Goal: Obtain resource: Download file/media

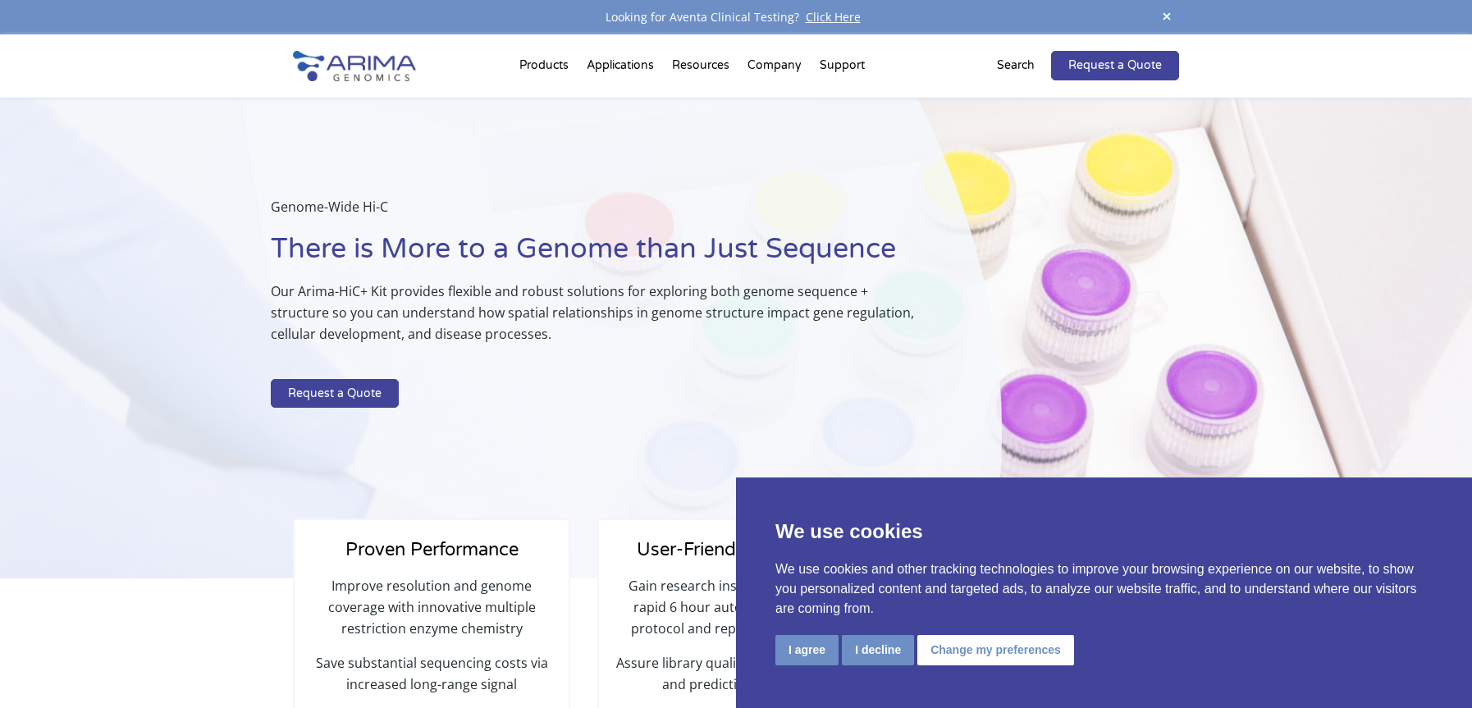
select select "Other/Non-US"
select select "[GEOGRAPHIC_DATA]"
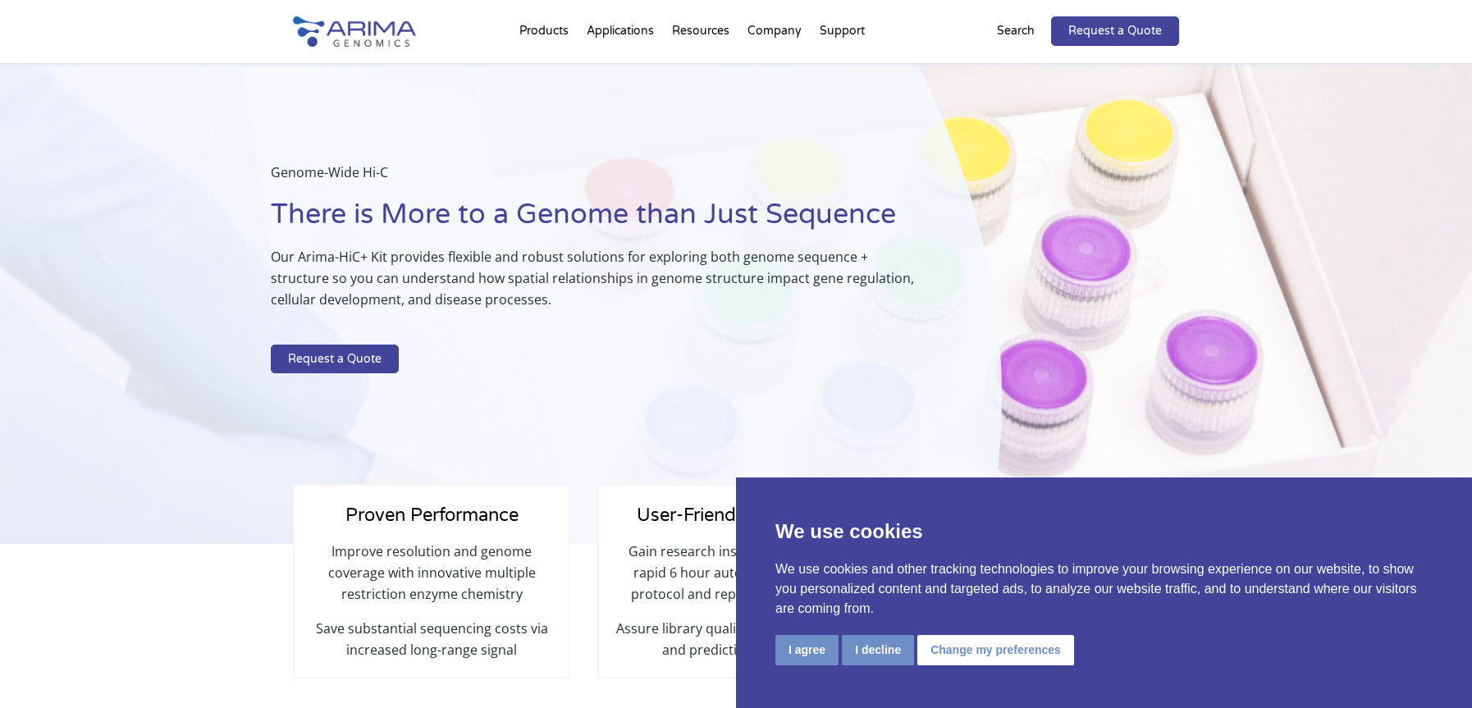
select select "Other/Non-US"
select select "[GEOGRAPHIC_DATA]"
click at [876, 649] on button "I decline" at bounding box center [878, 650] width 72 height 30
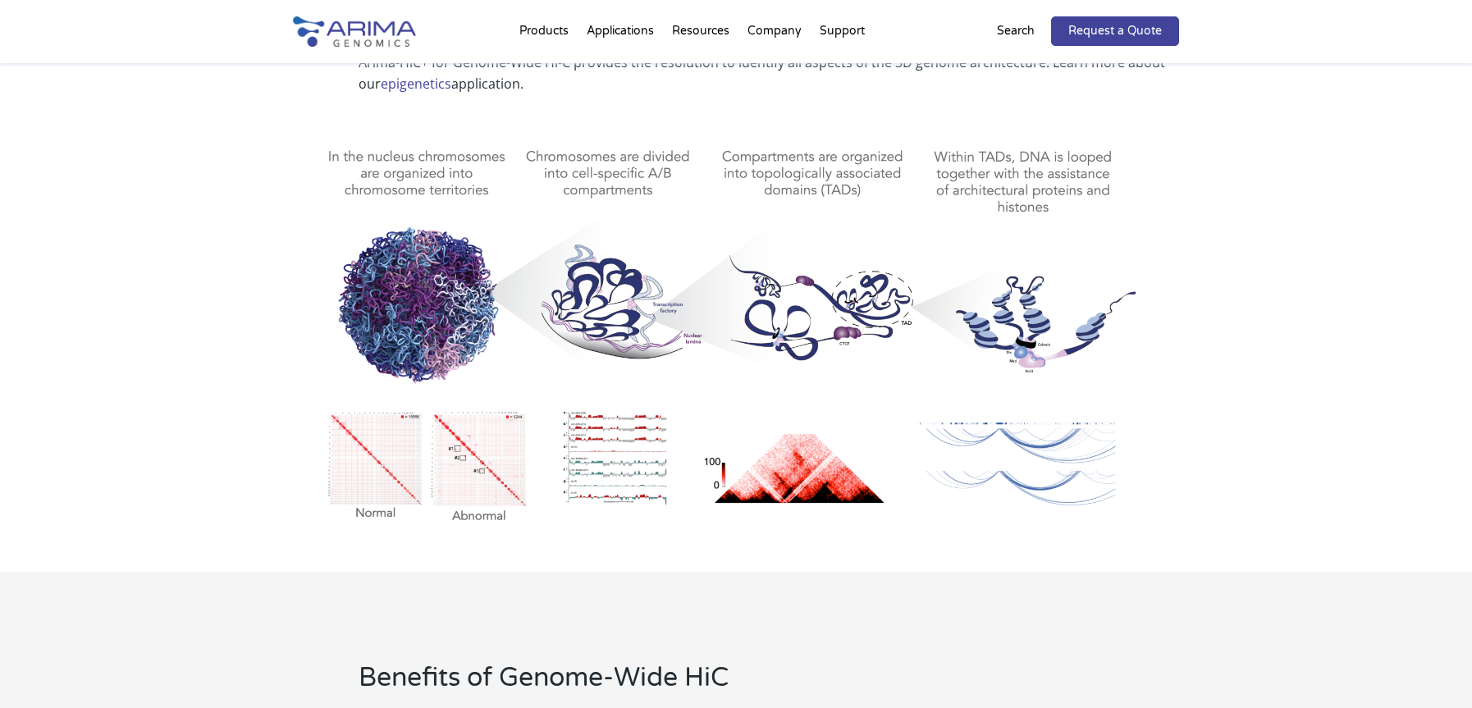
scroll to position [775, 0]
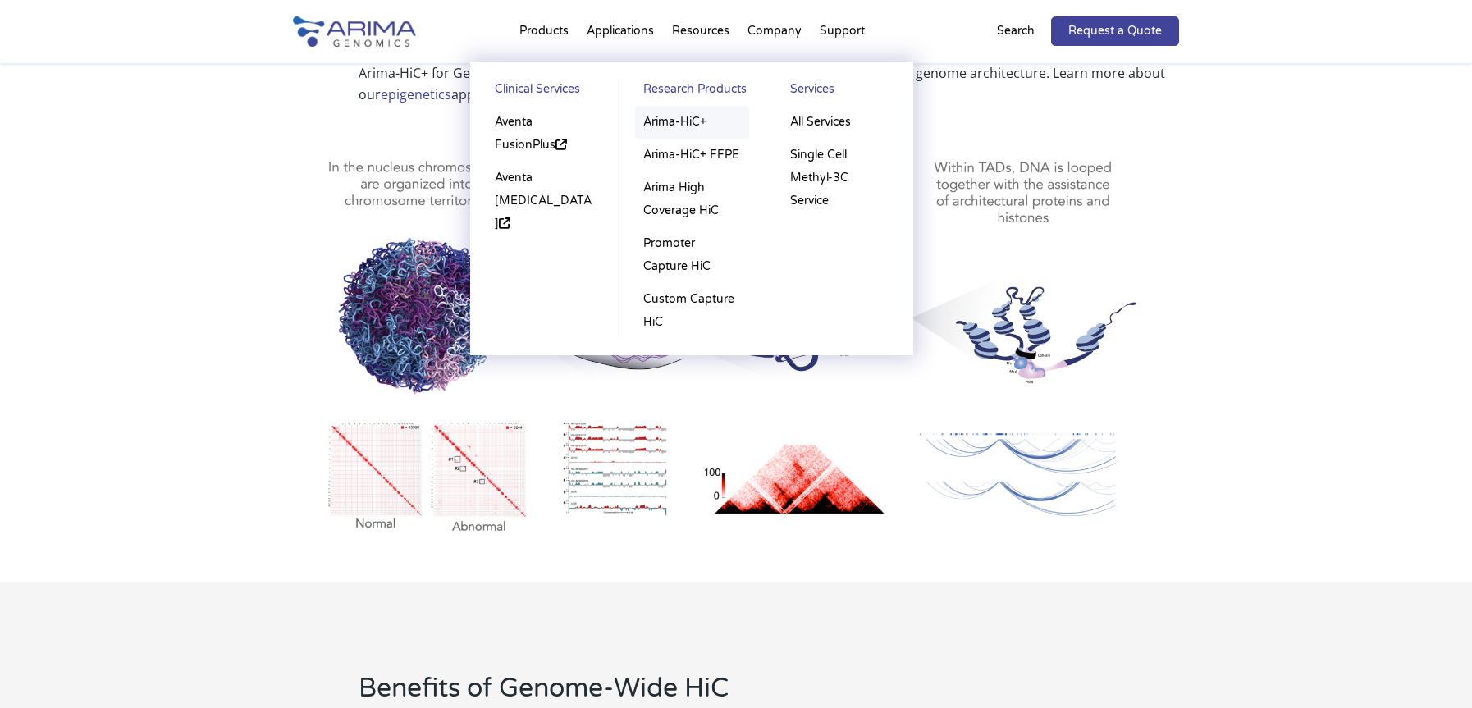
click at [667, 126] on link "Arima-HiC+" at bounding box center [692, 122] width 114 height 33
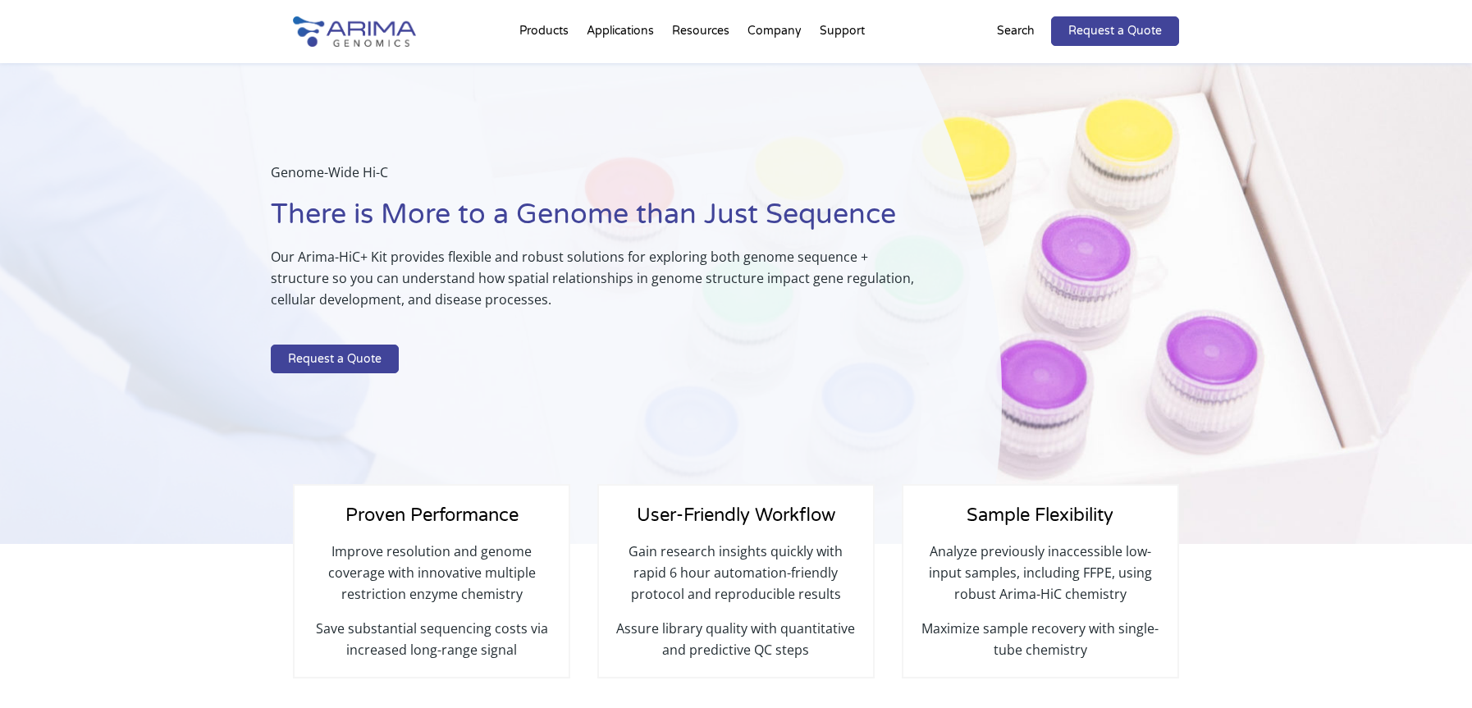
select select "Other/Non-US"
select select "[GEOGRAPHIC_DATA]"
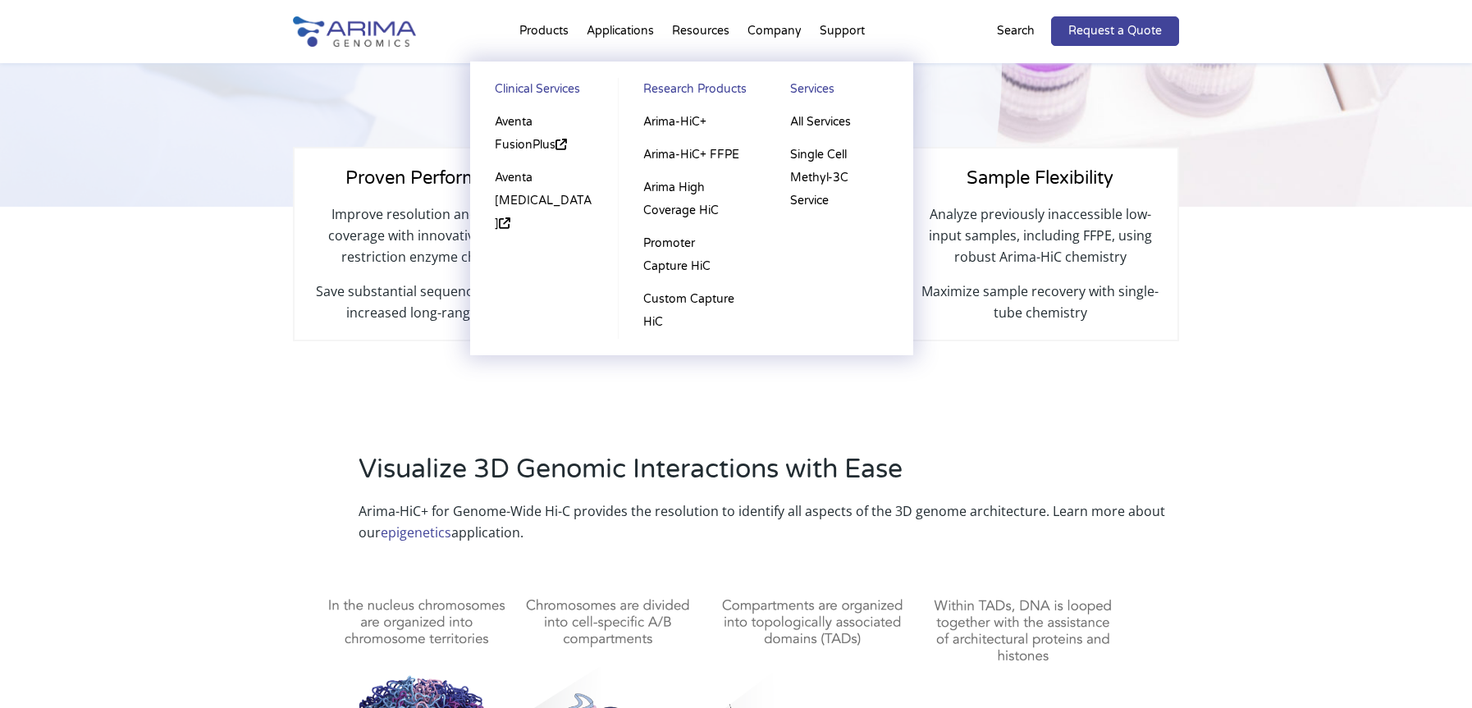
scroll to position [328, 0]
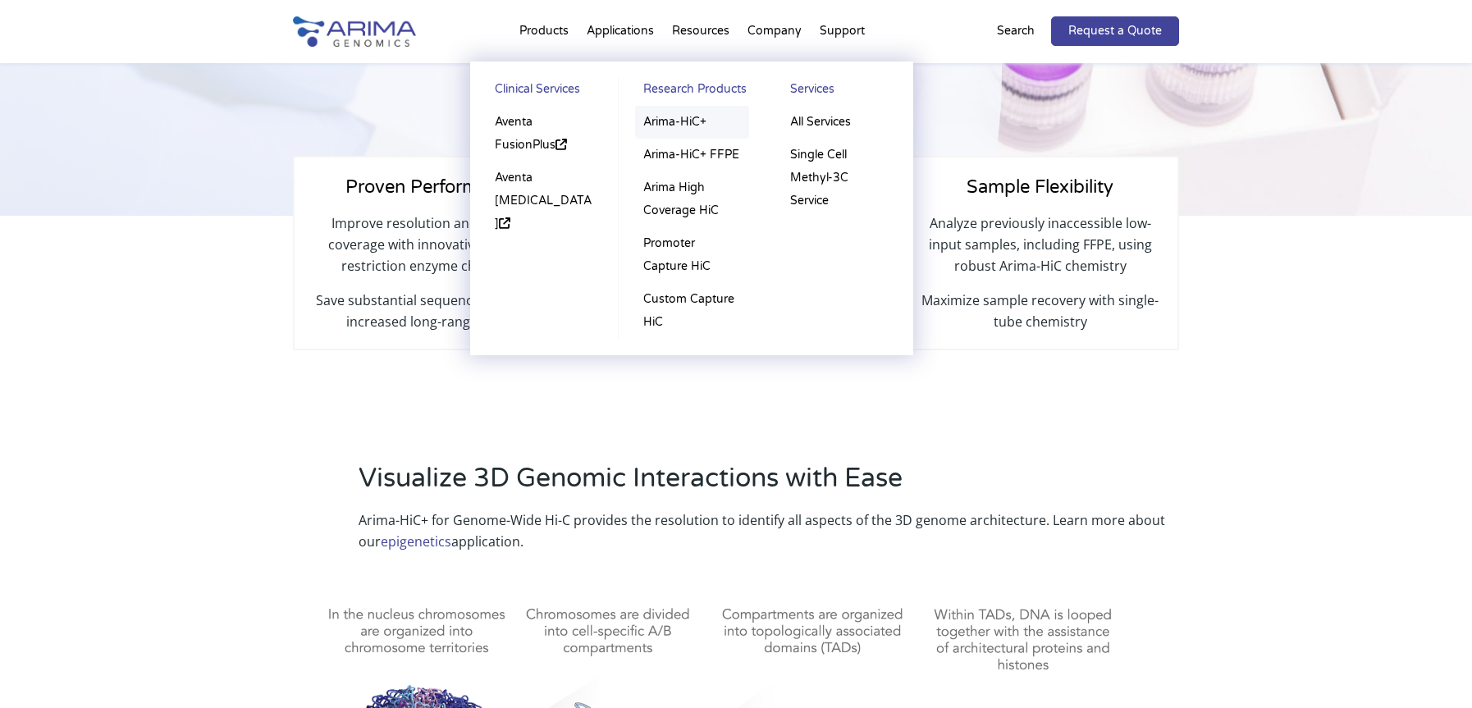
click at [673, 118] on link "Arima-HiC+" at bounding box center [692, 122] width 114 height 33
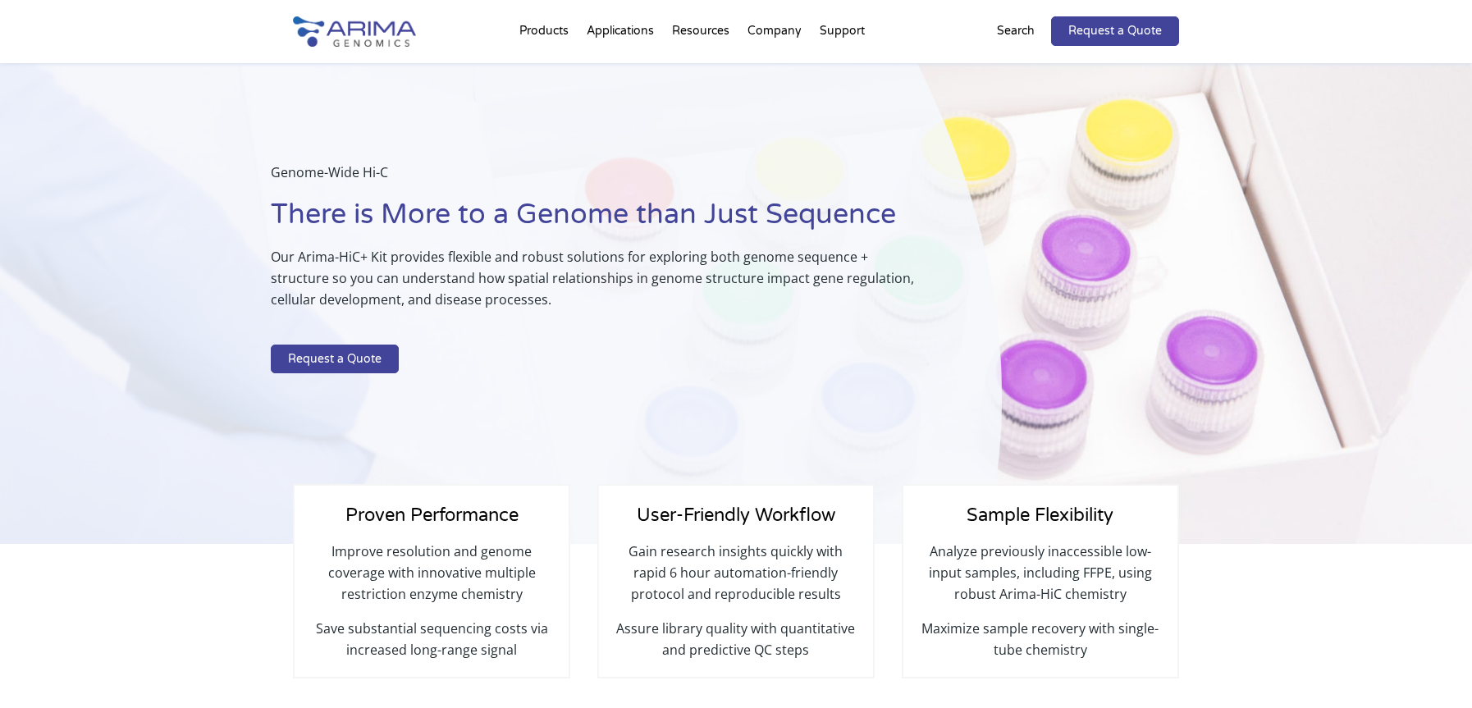
select select "Other/Non-US"
select select "[GEOGRAPHIC_DATA]"
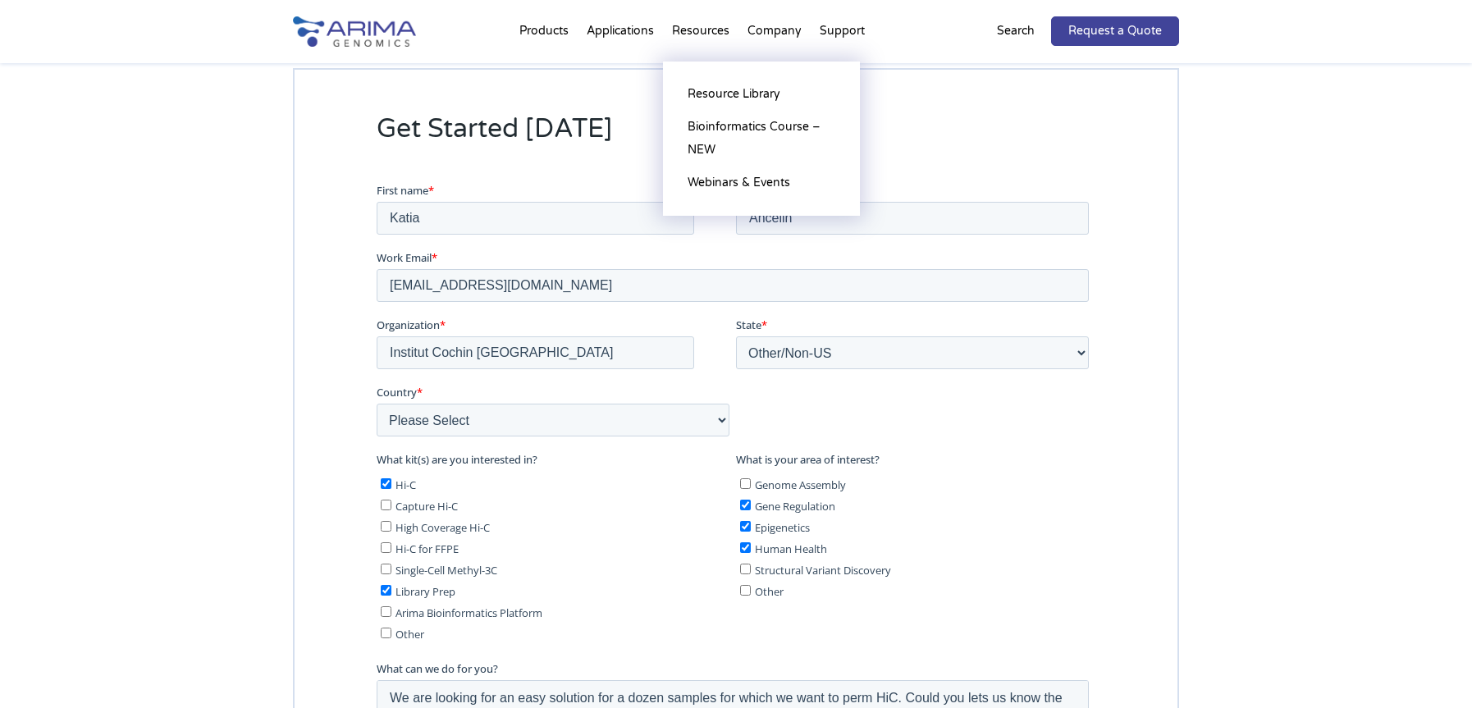
scroll to position [4053, 0]
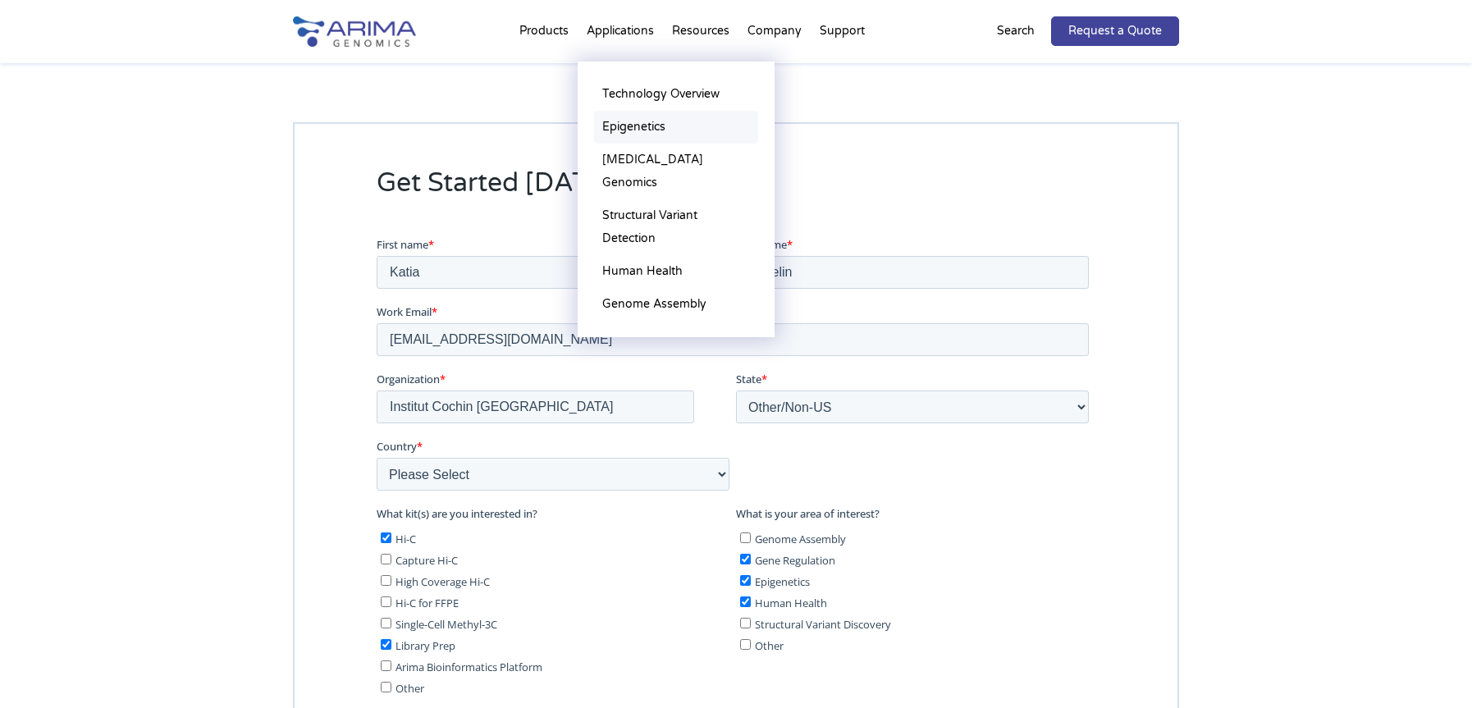
click at [652, 120] on link "Epigenetics" at bounding box center [676, 127] width 164 height 33
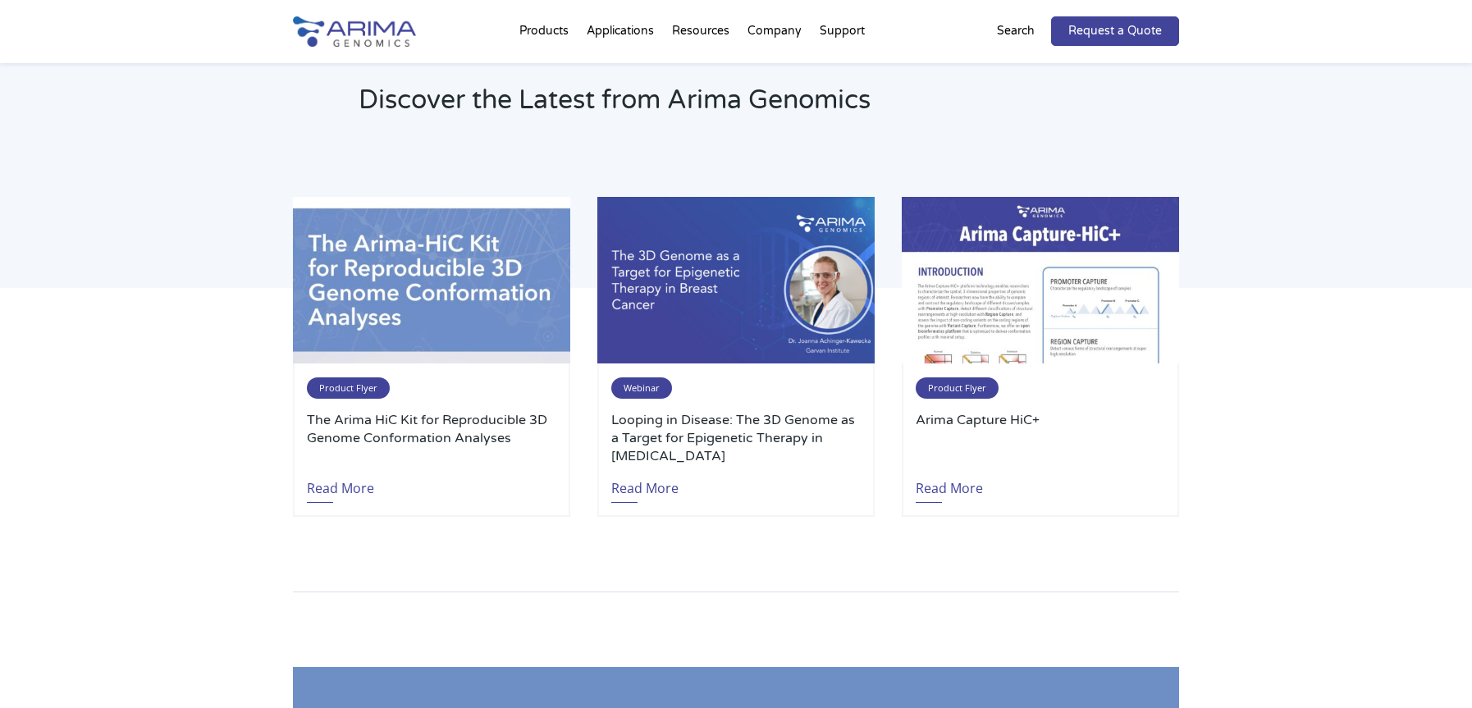
scroll to position [2428, 0]
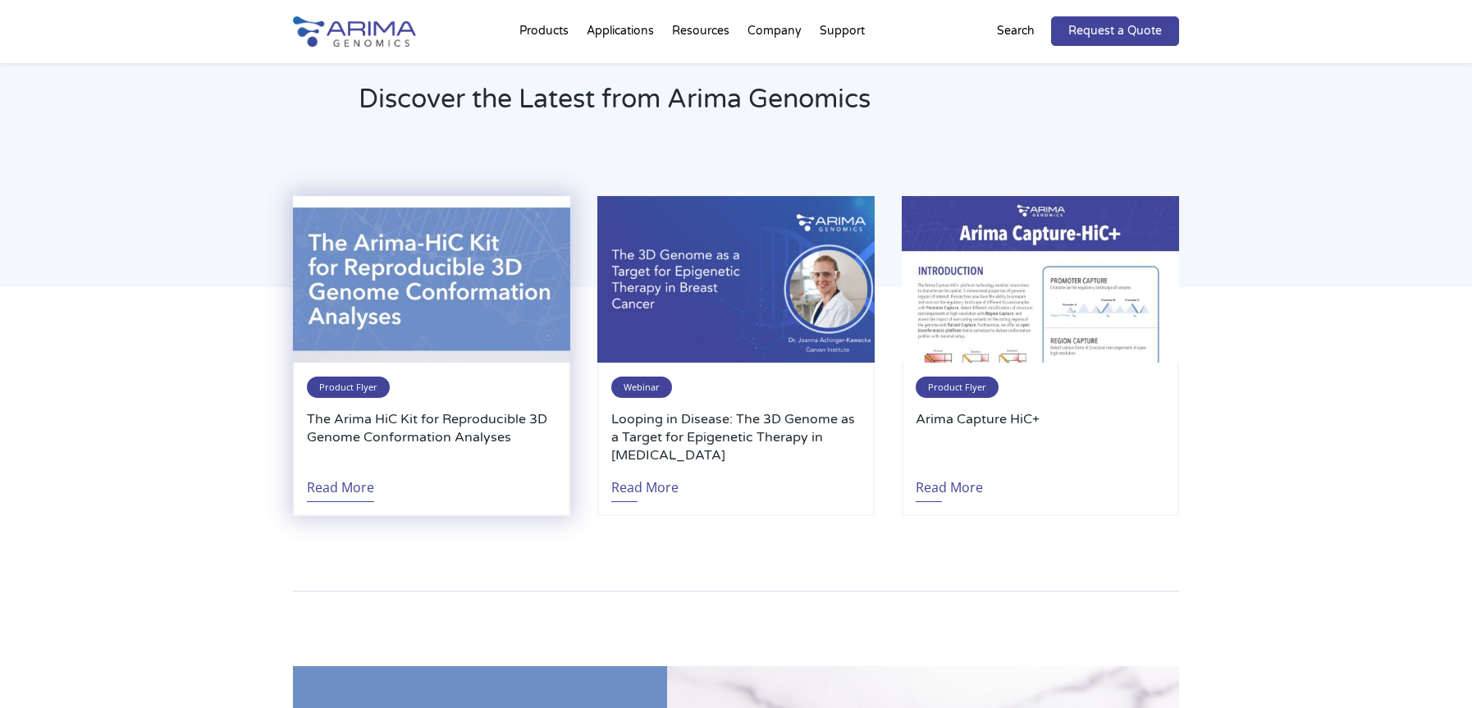
click at [343, 468] on link "Read More" at bounding box center [340, 483] width 67 height 38
click at [353, 260] on img at bounding box center [431, 279] width 277 height 167
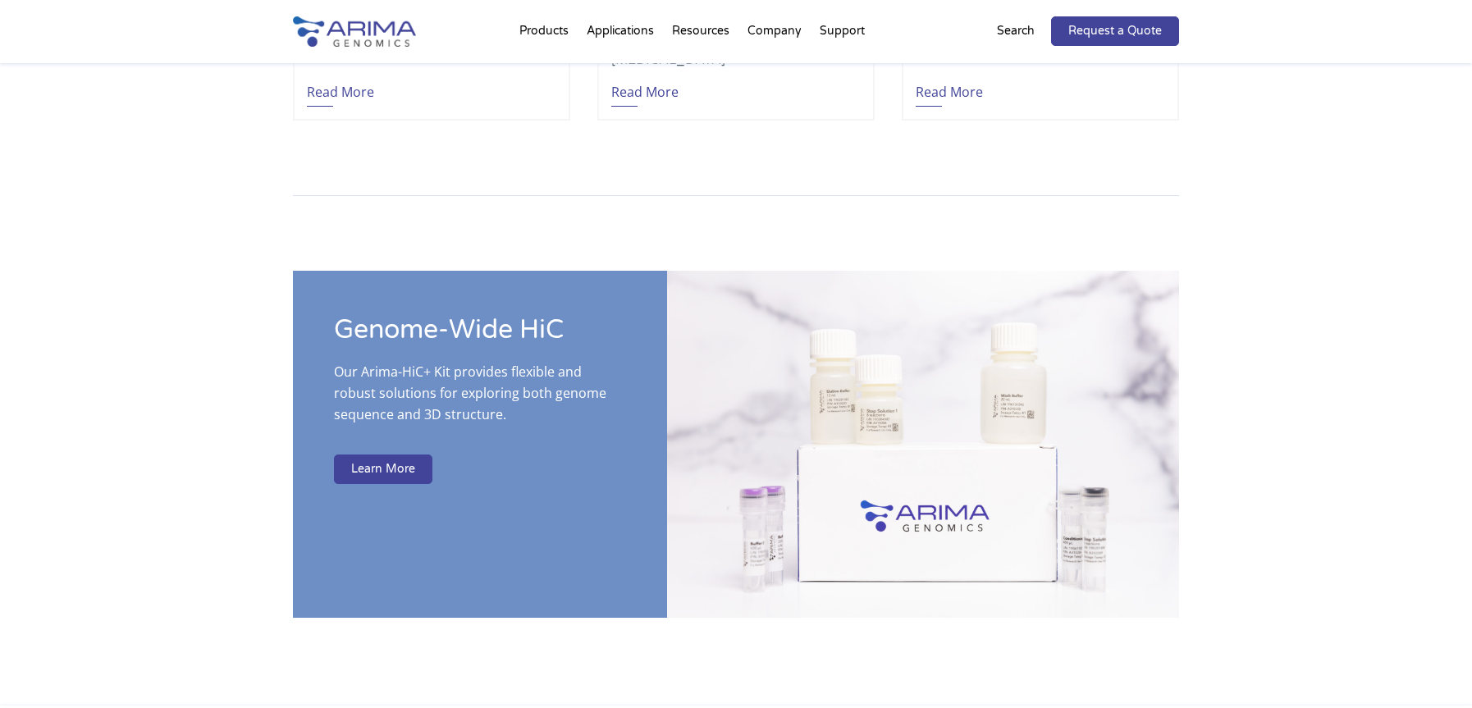
scroll to position [2822, 0]
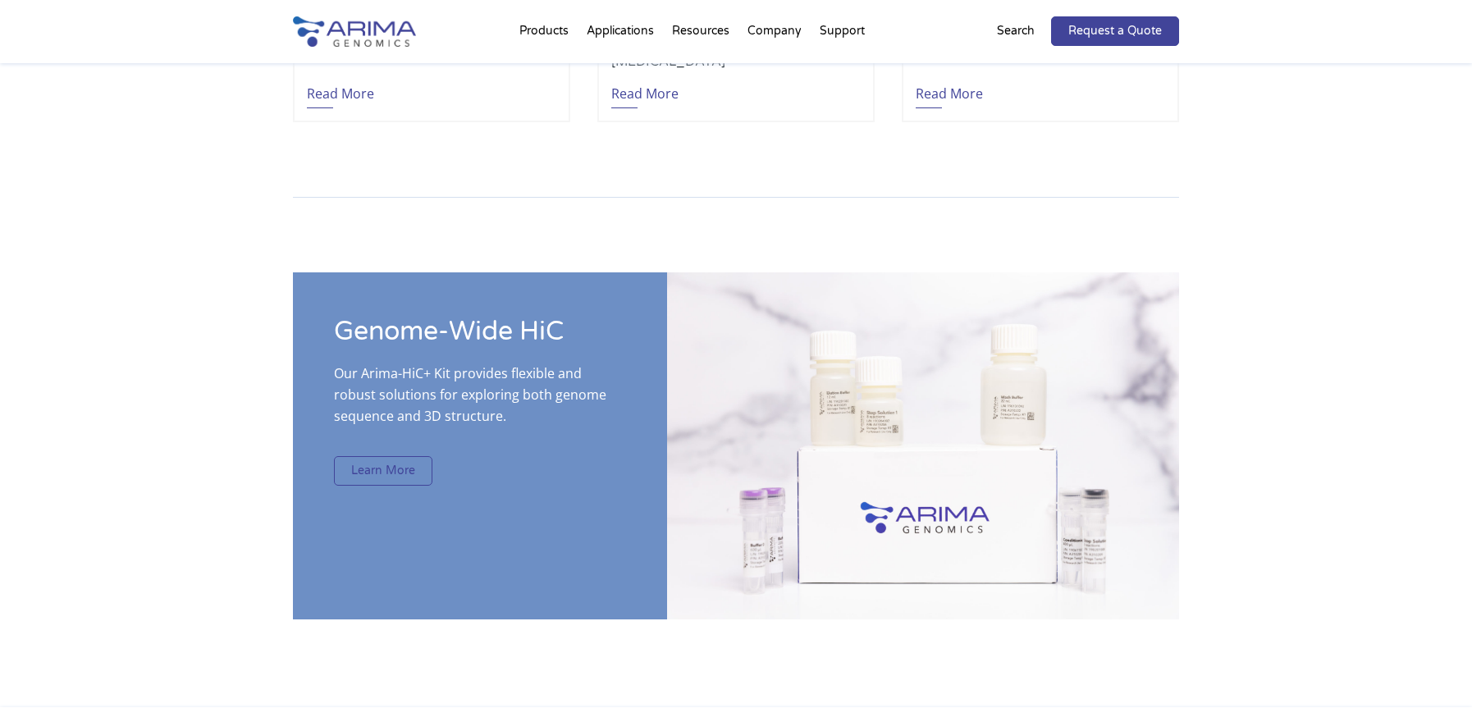
click at [391, 456] on link "Learn More" at bounding box center [383, 471] width 98 height 30
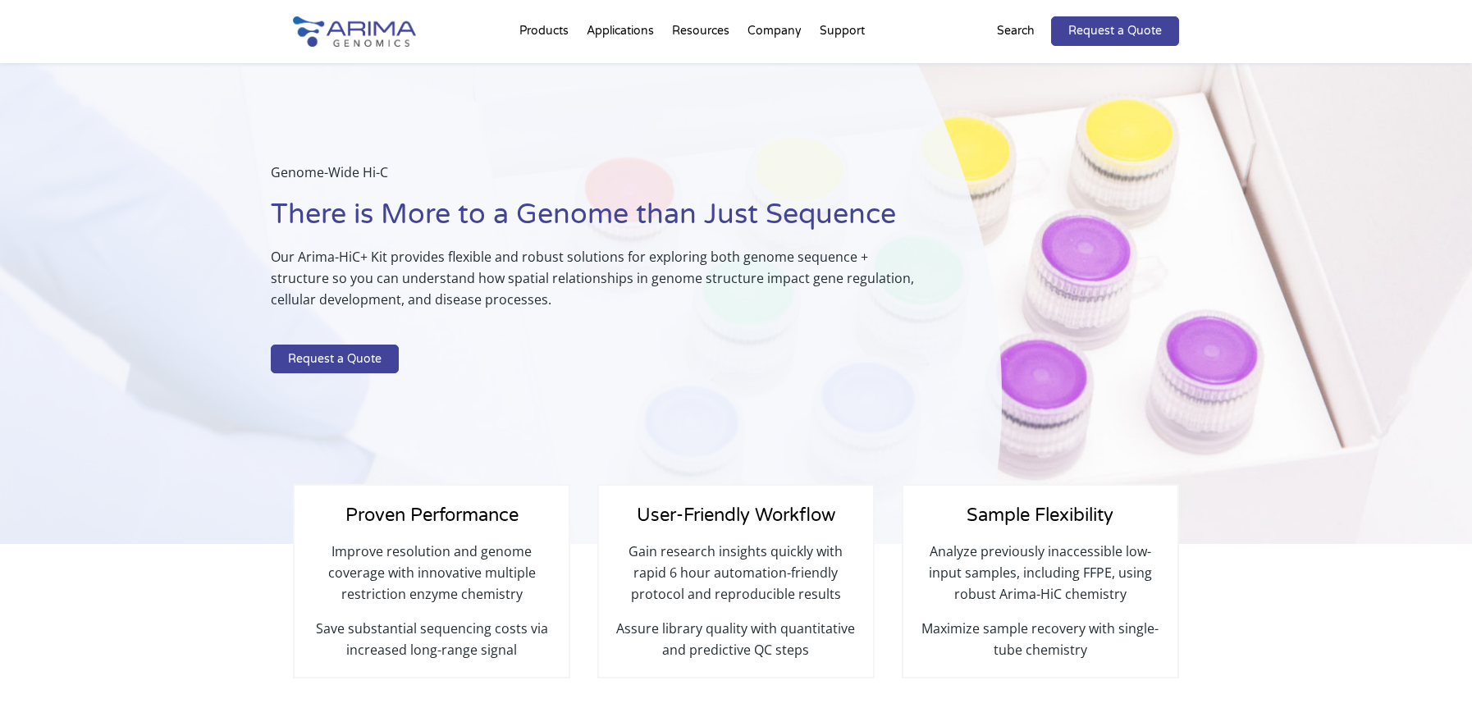
select select "Other/Non-US"
select select "[GEOGRAPHIC_DATA]"
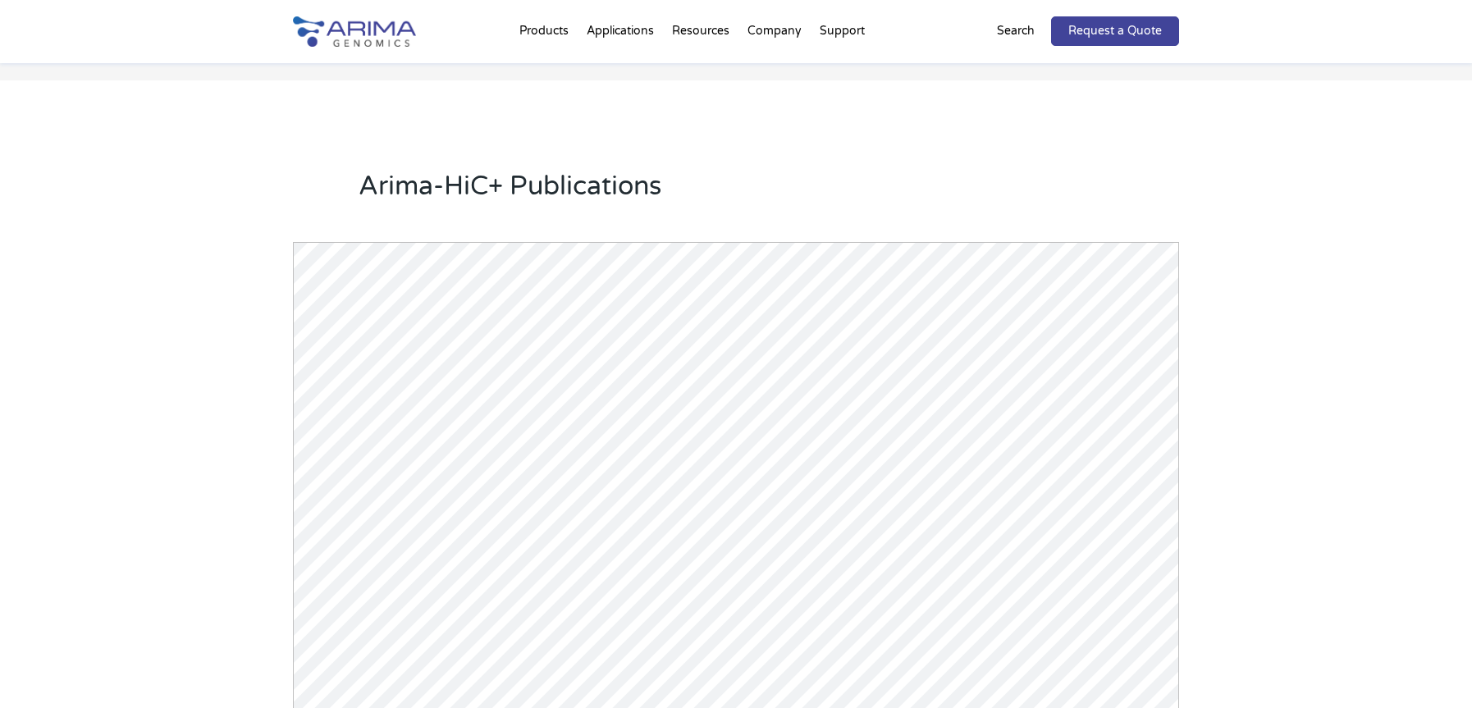
scroll to position [2099, 0]
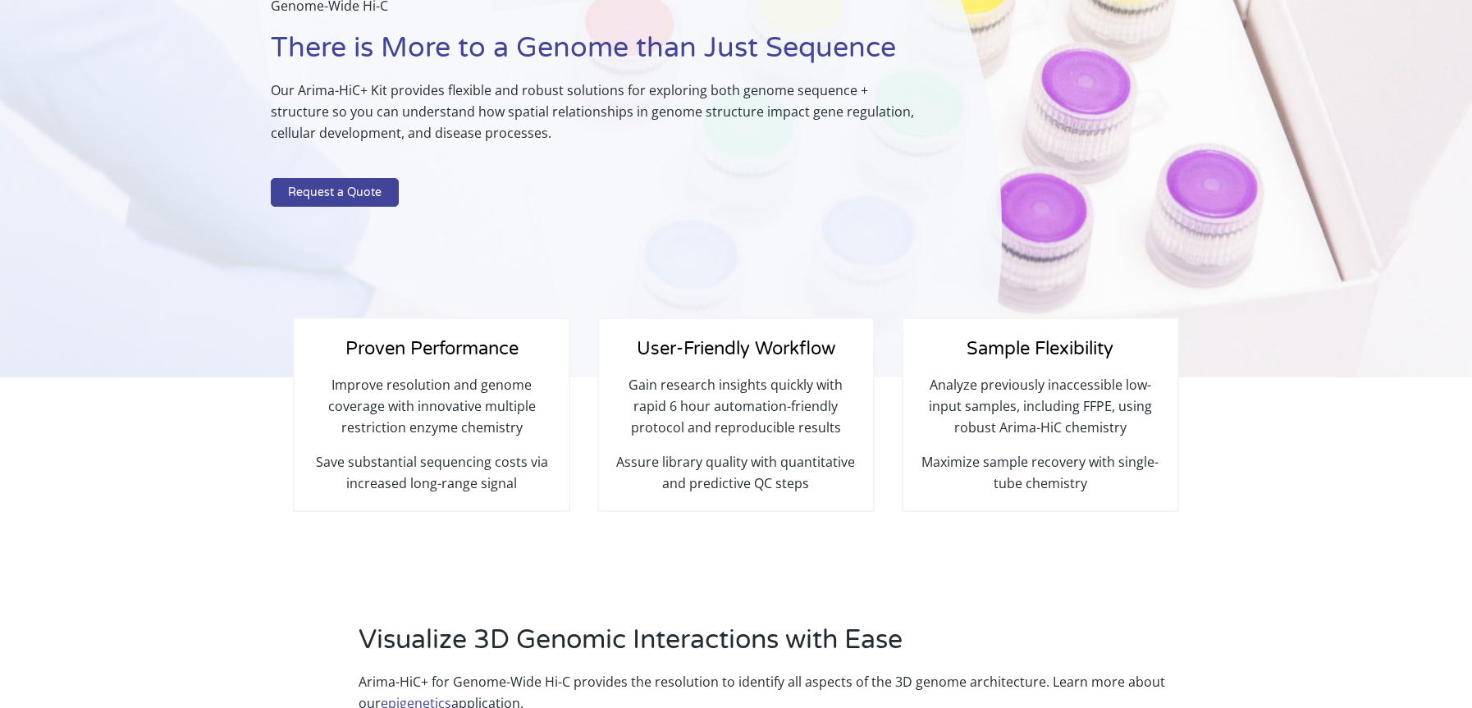
select select "Other/Non-US"
select select "France"
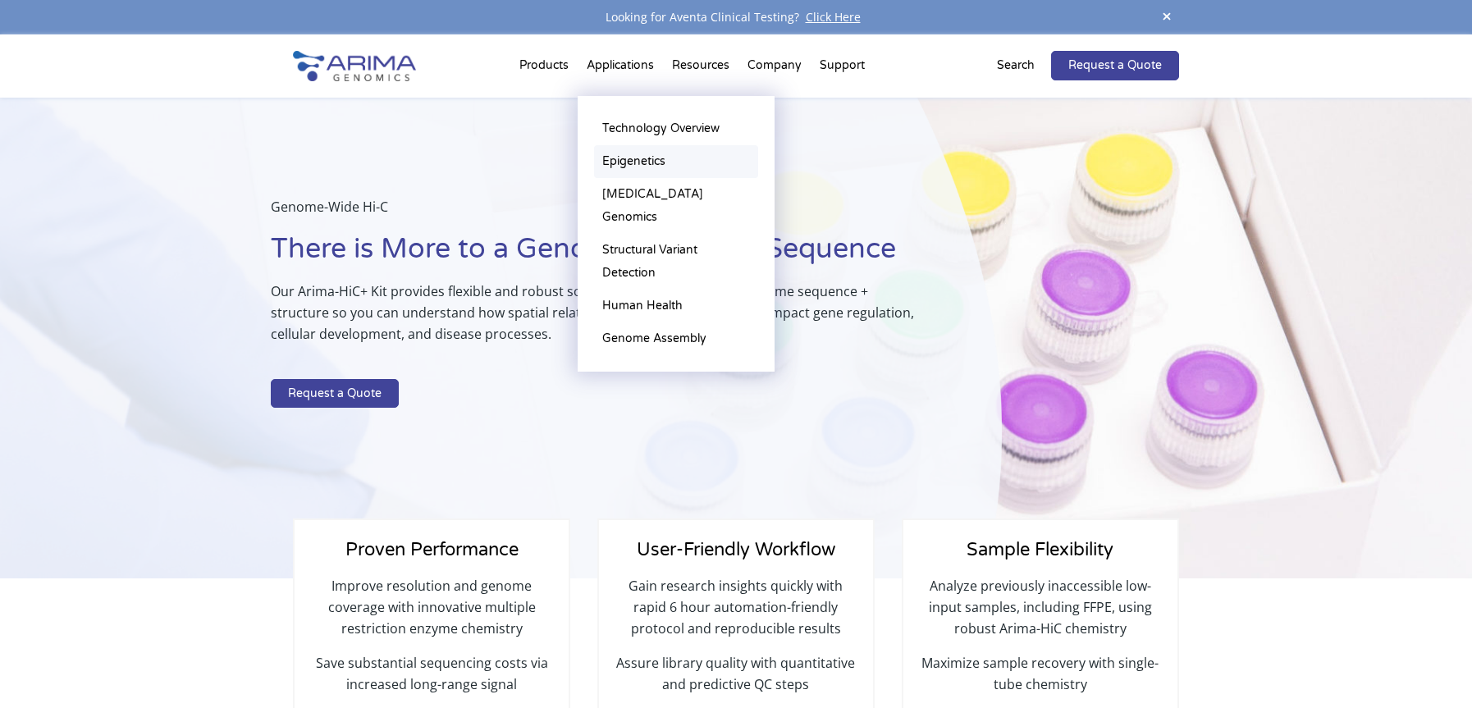
click at [633, 158] on link "Epigenetics" at bounding box center [676, 161] width 164 height 33
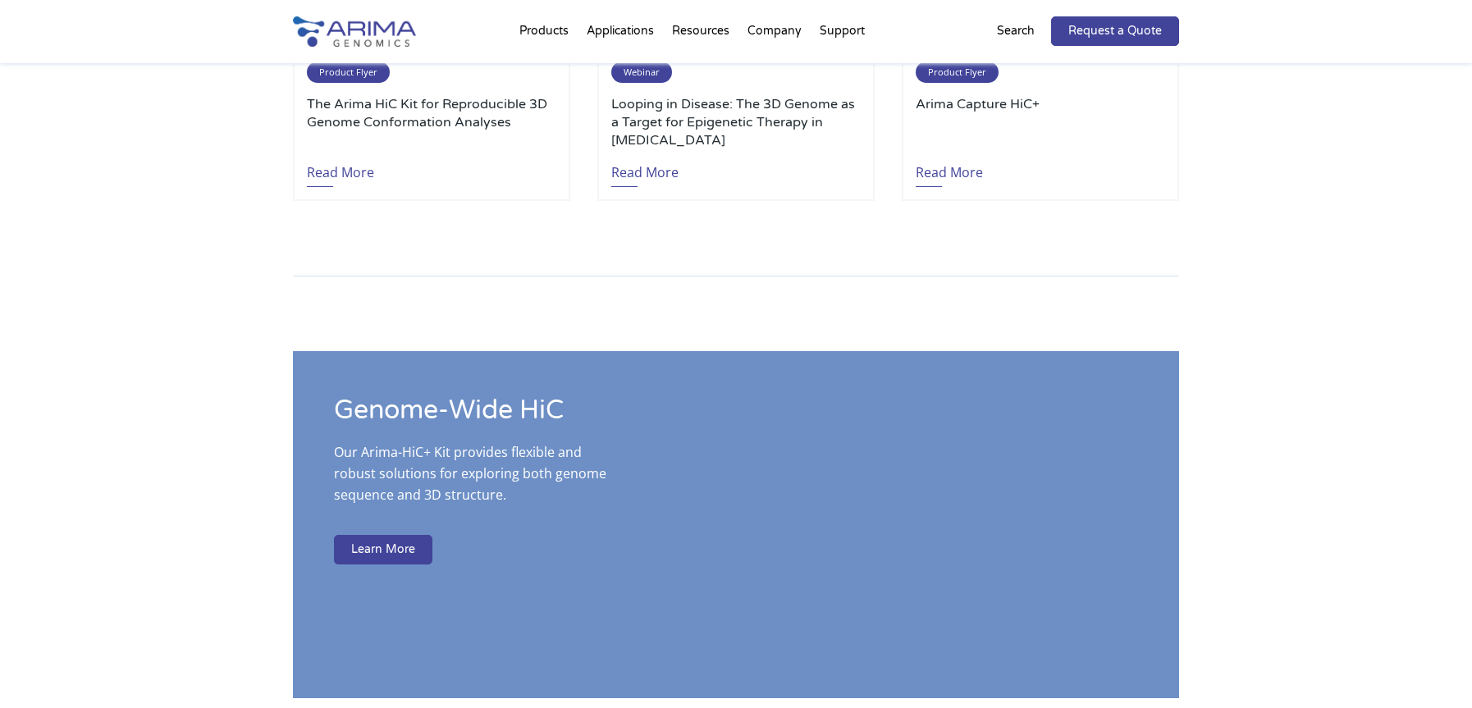
scroll to position [2756, 0]
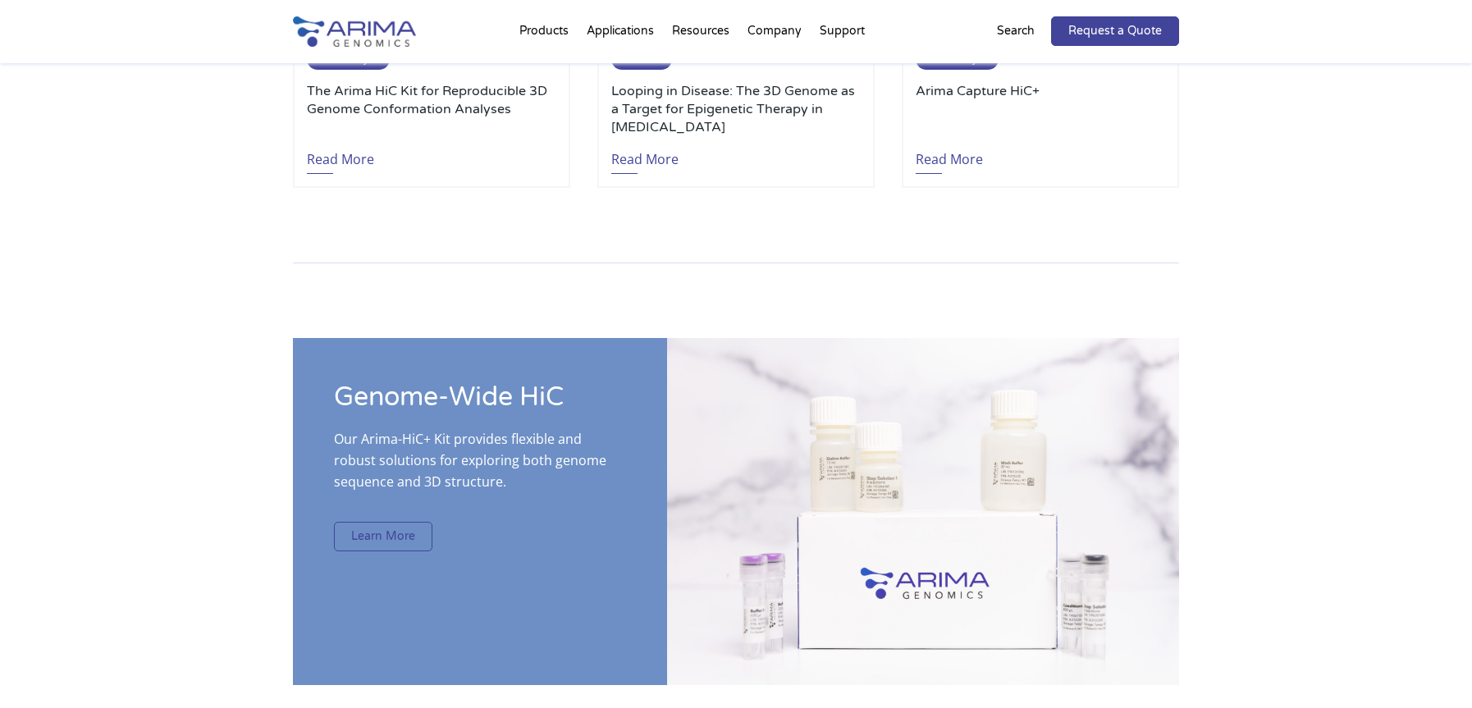
click at [385, 522] on link "Learn More" at bounding box center [383, 537] width 98 height 30
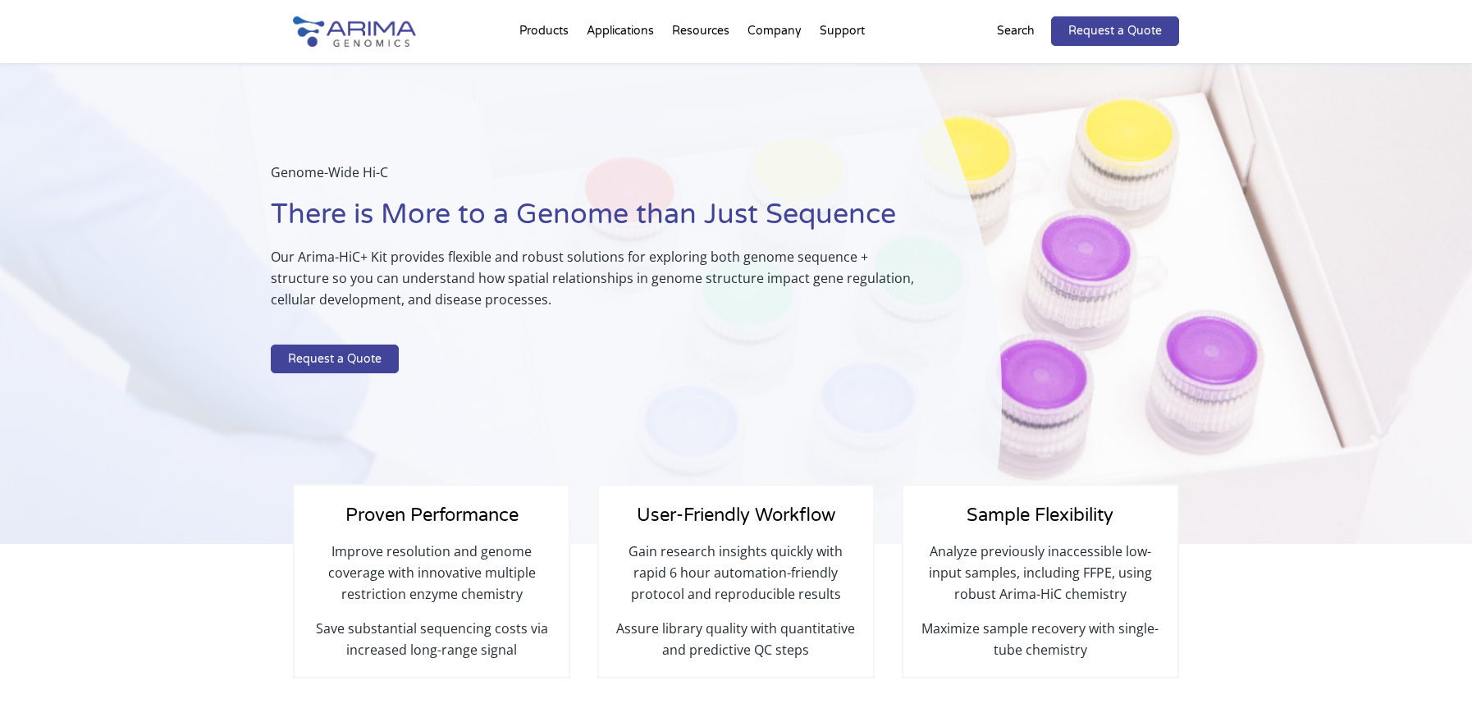
select select "Other/Non-US"
select select "France"
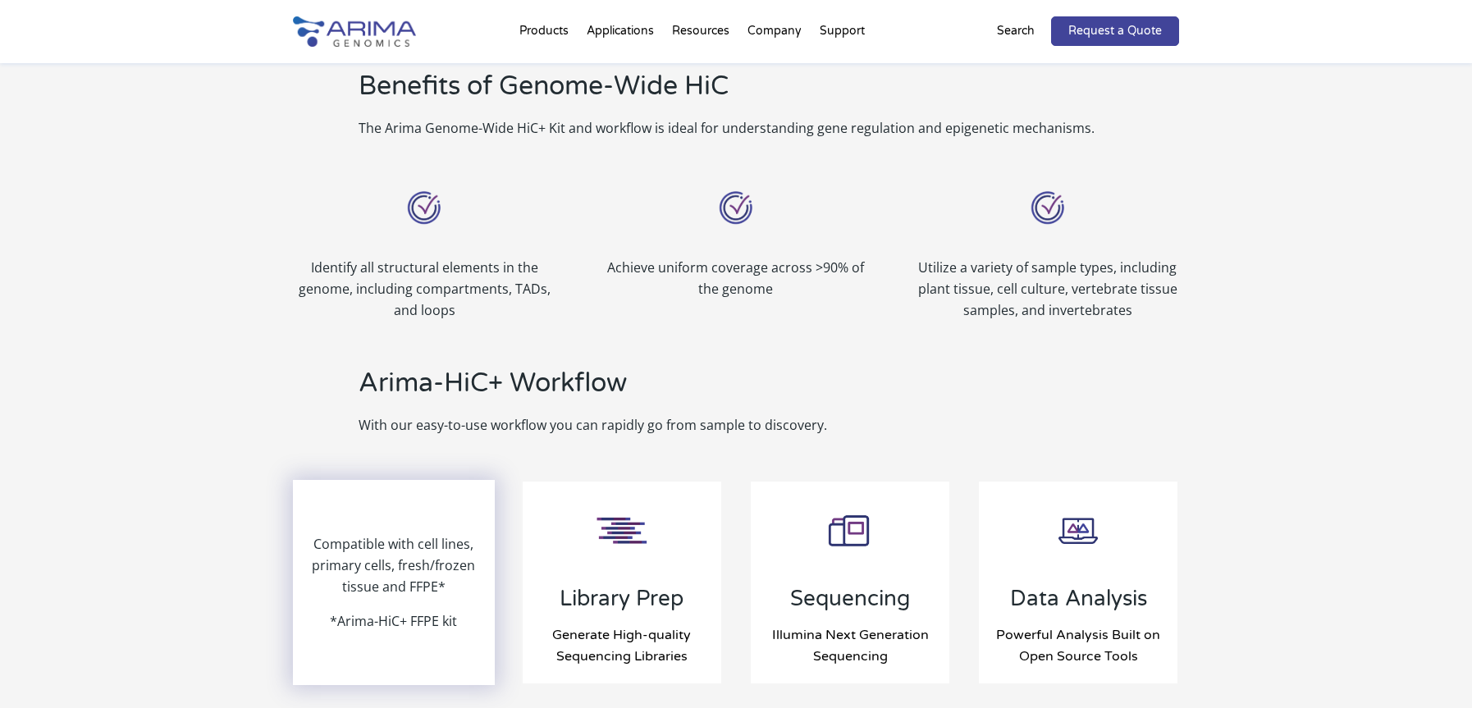
scroll to position [1378, 0]
click at [385, 578] on p "Compatible with cell lines, primary cells, fresh/frozen tissue and FFPE*" at bounding box center [394, 570] width 199 height 77
click at [382, 623] on p "*Arima-HiC+ FFPE kit" at bounding box center [393, 620] width 127 height 21
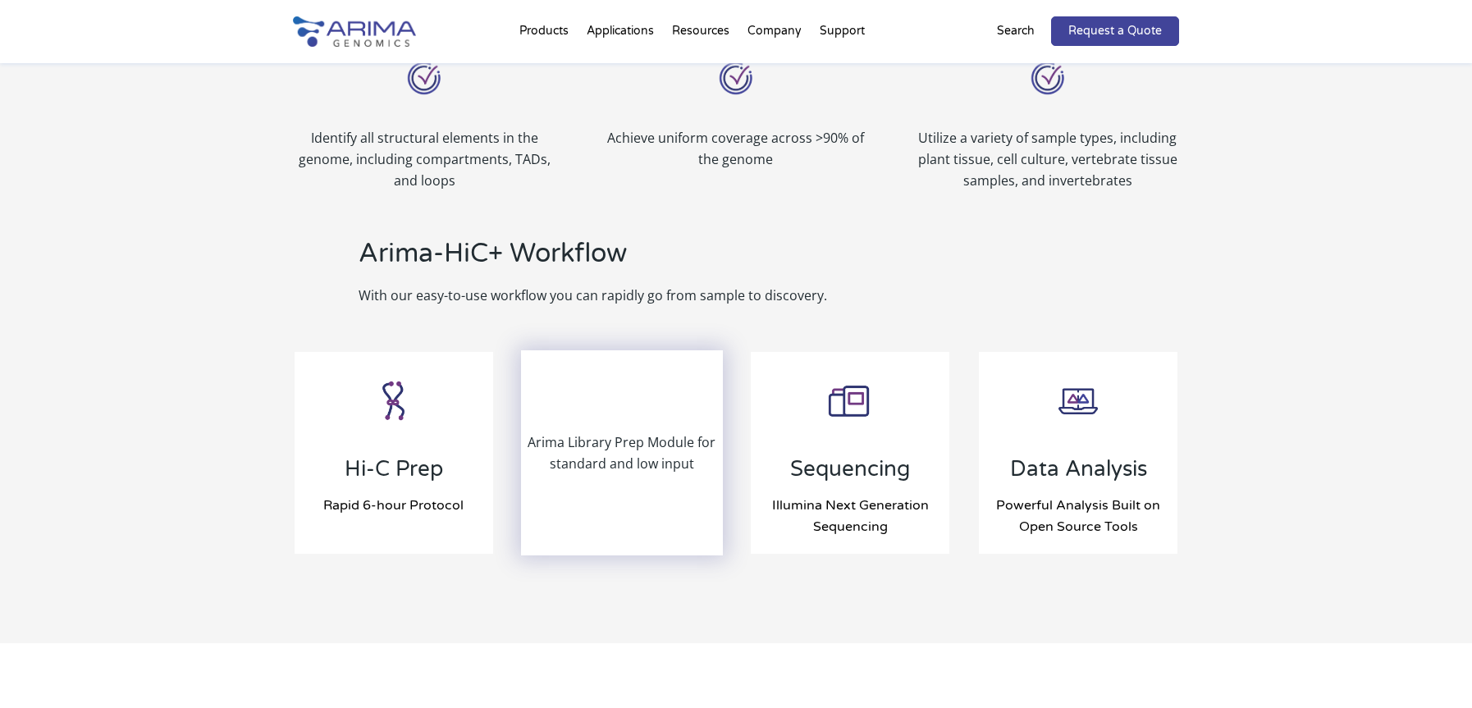
scroll to position [1509, 0]
click at [612, 409] on div "Arima Library Prep Module for standard and low input" at bounding box center [622, 450] width 199 height 202
click at [633, 450] on p "Arima Library Prep Module for standard and low input" at bounding box center [622, 450] width 199 height 43
click at [634, 464] on p "Arima Library Prep Module for standard and low input" at bounding box center [622, 450] width 199 height 43
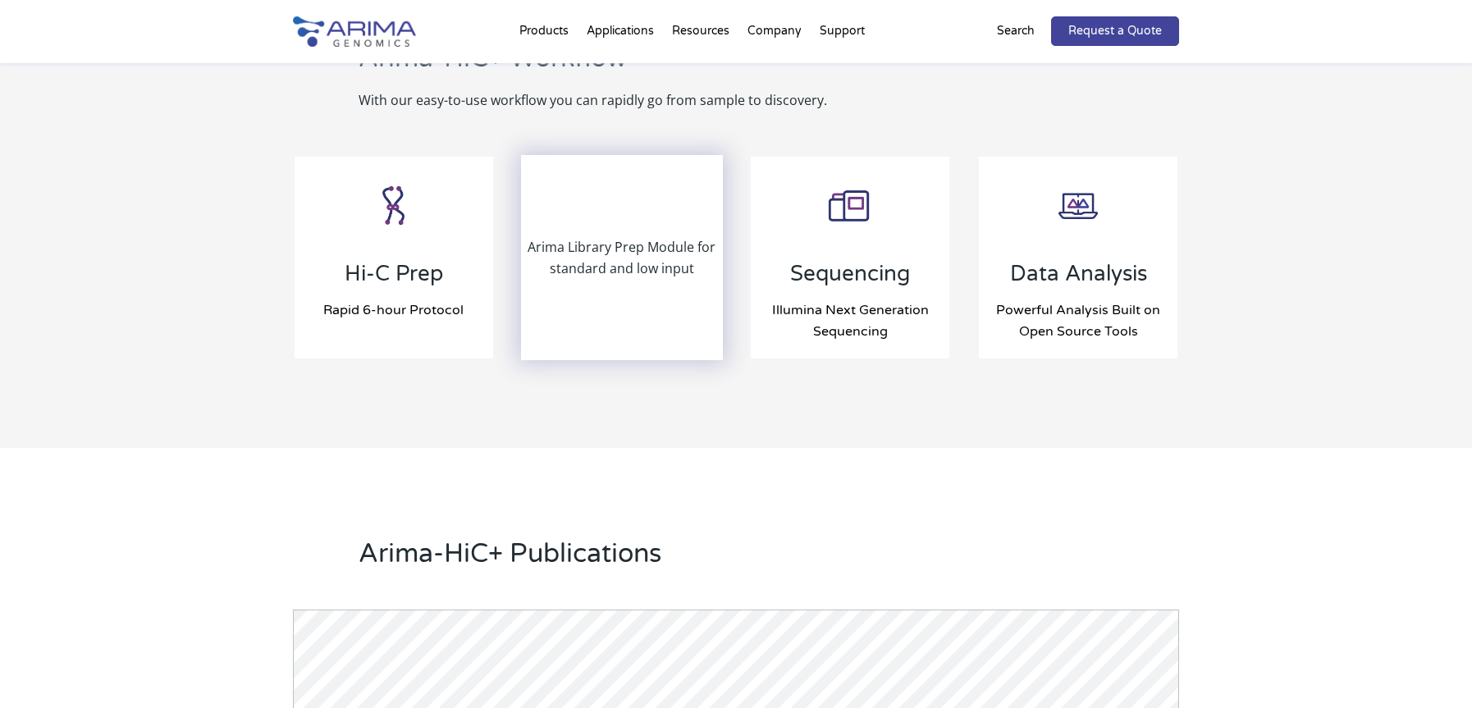
scroll to position [1706, 0]
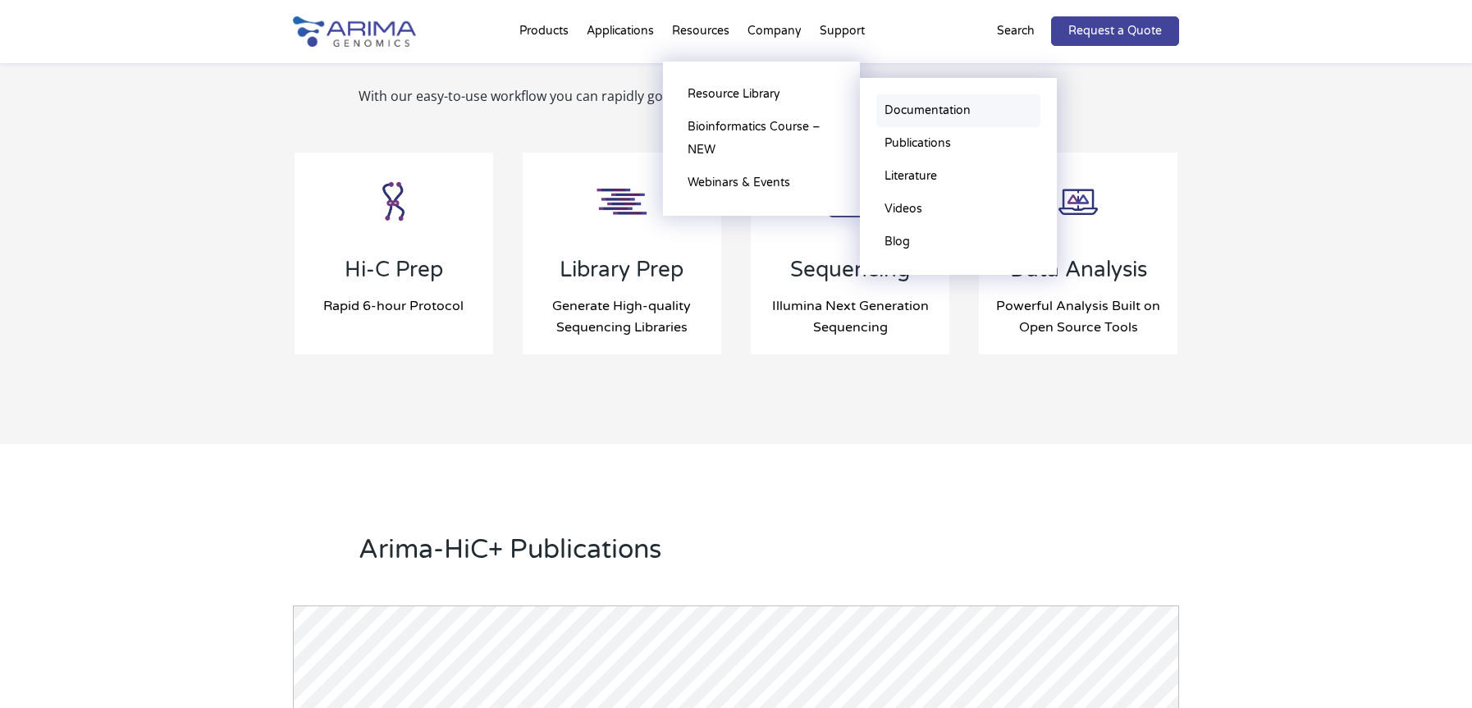
click at [956, 112] on link "Documentation" at bounding box center [958, 110] width 164 height 33
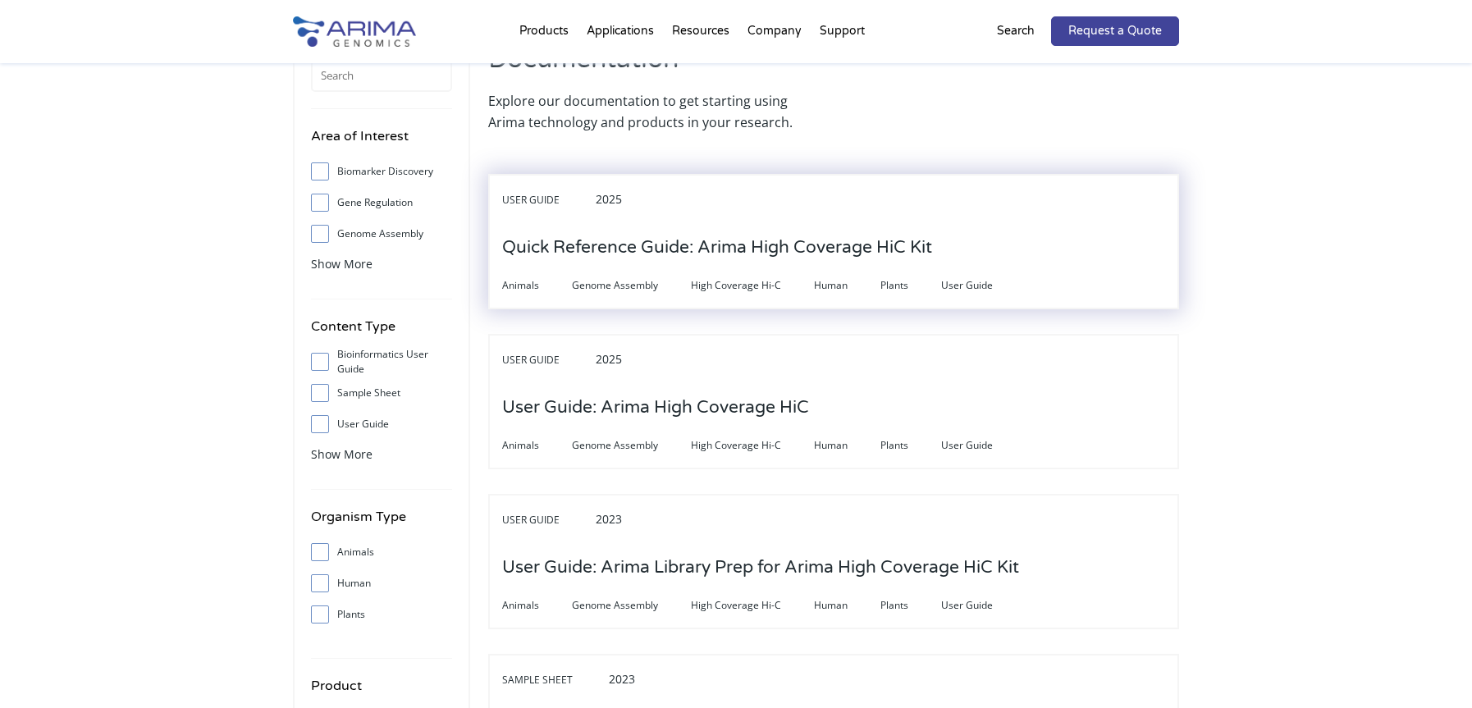
scroll to position [66, 0]
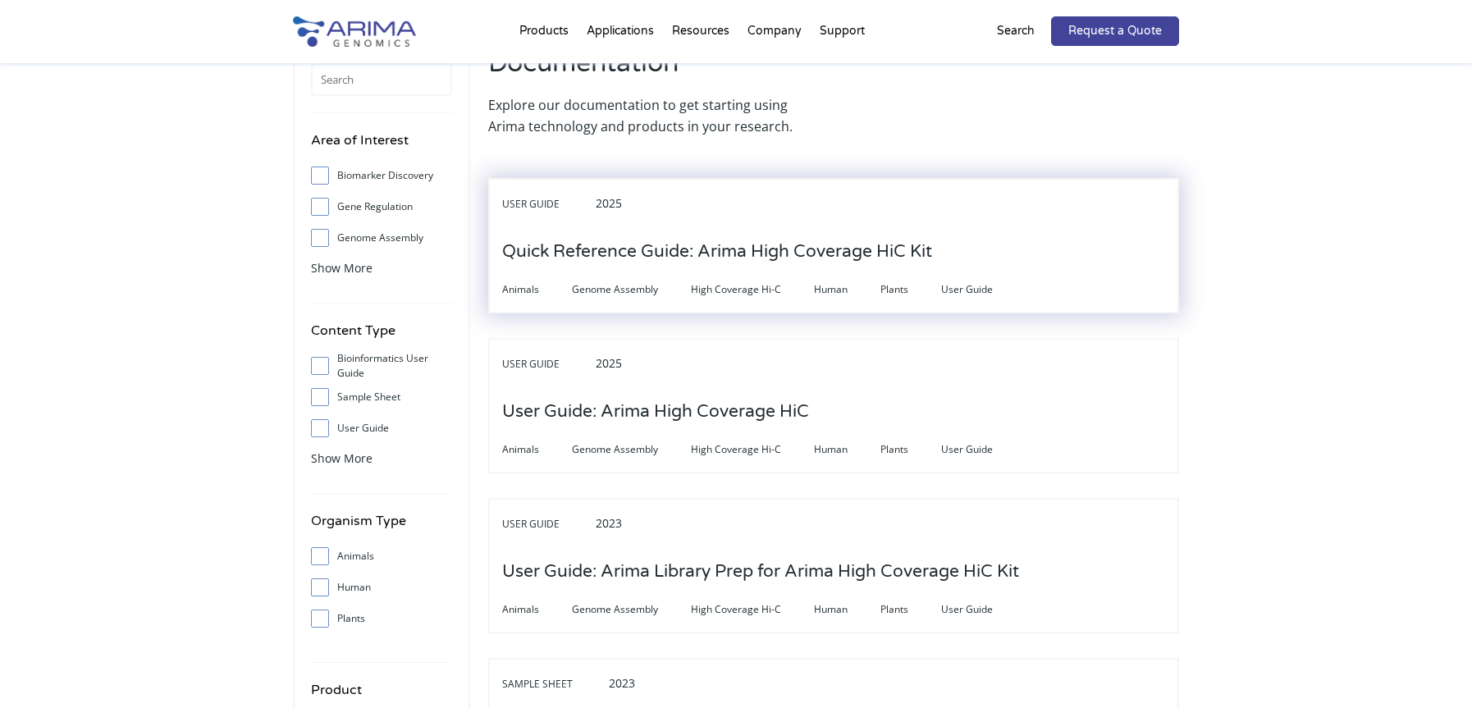
click at [604, 254] on h3 "Quick Reference Guide: Arima High Coverage HiC Kit" at bounding box center [717, 251] width 430 height 51
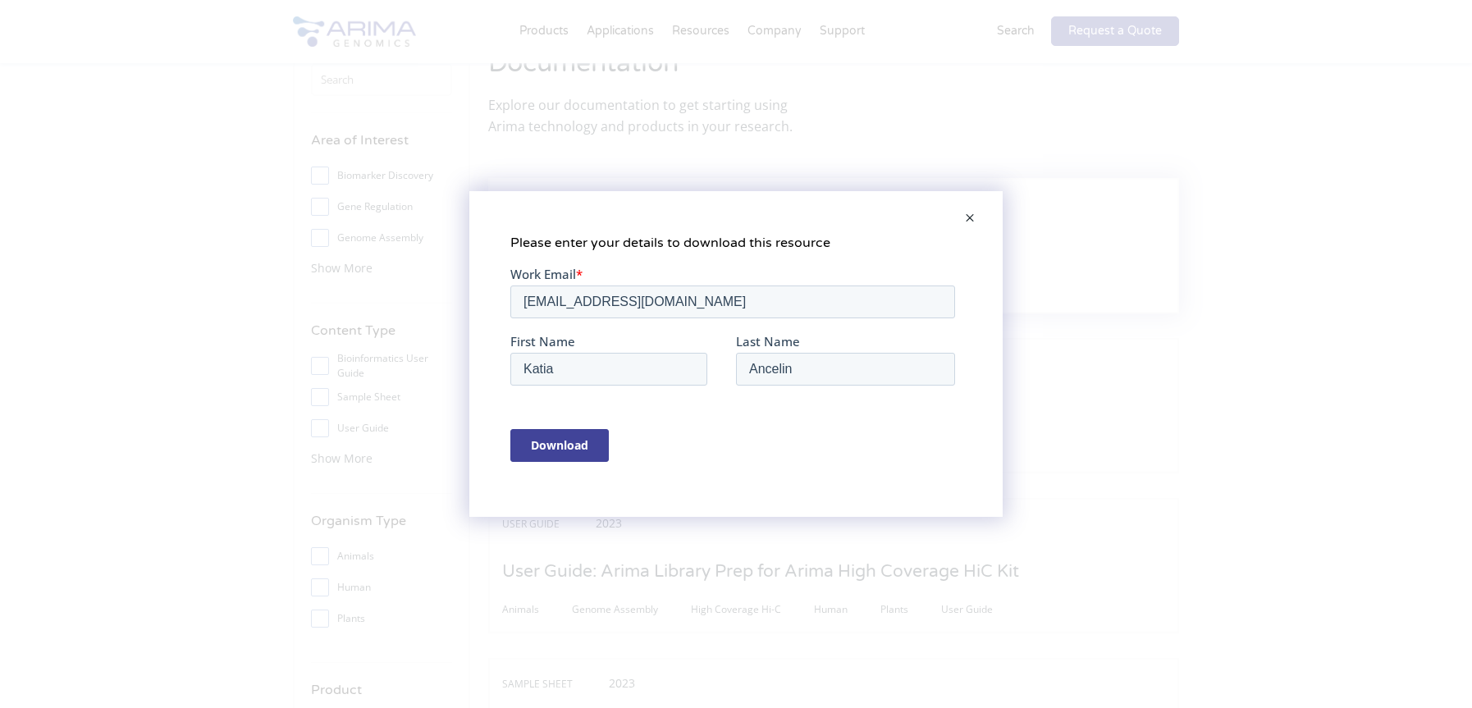
scroll to position [0, 0]
click at [575, 447] on input "Download" at bounding box center [559, 445] width 98 height 33
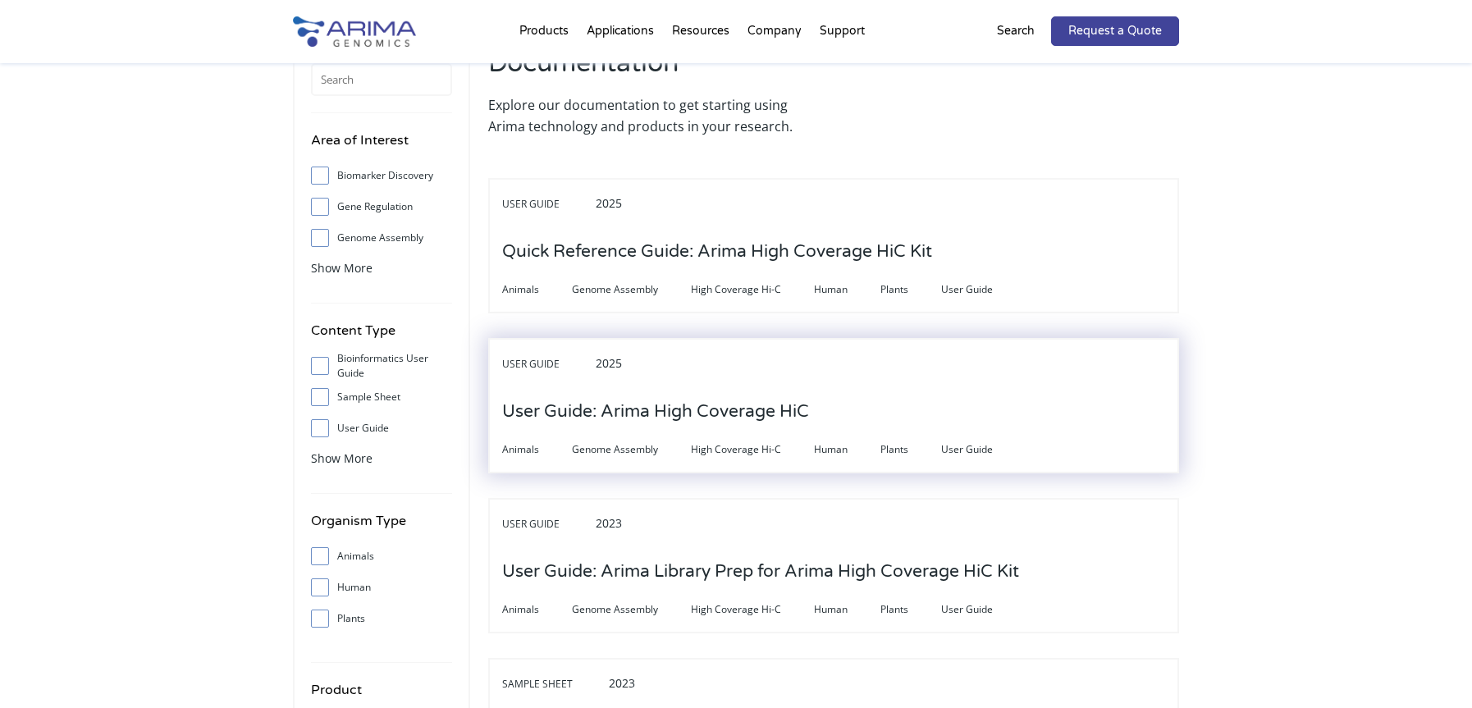
click at [591, 418] on h3 "User Guide: Arima High Coverage HiC" at bounding box center [655, 411] width 307 height 51
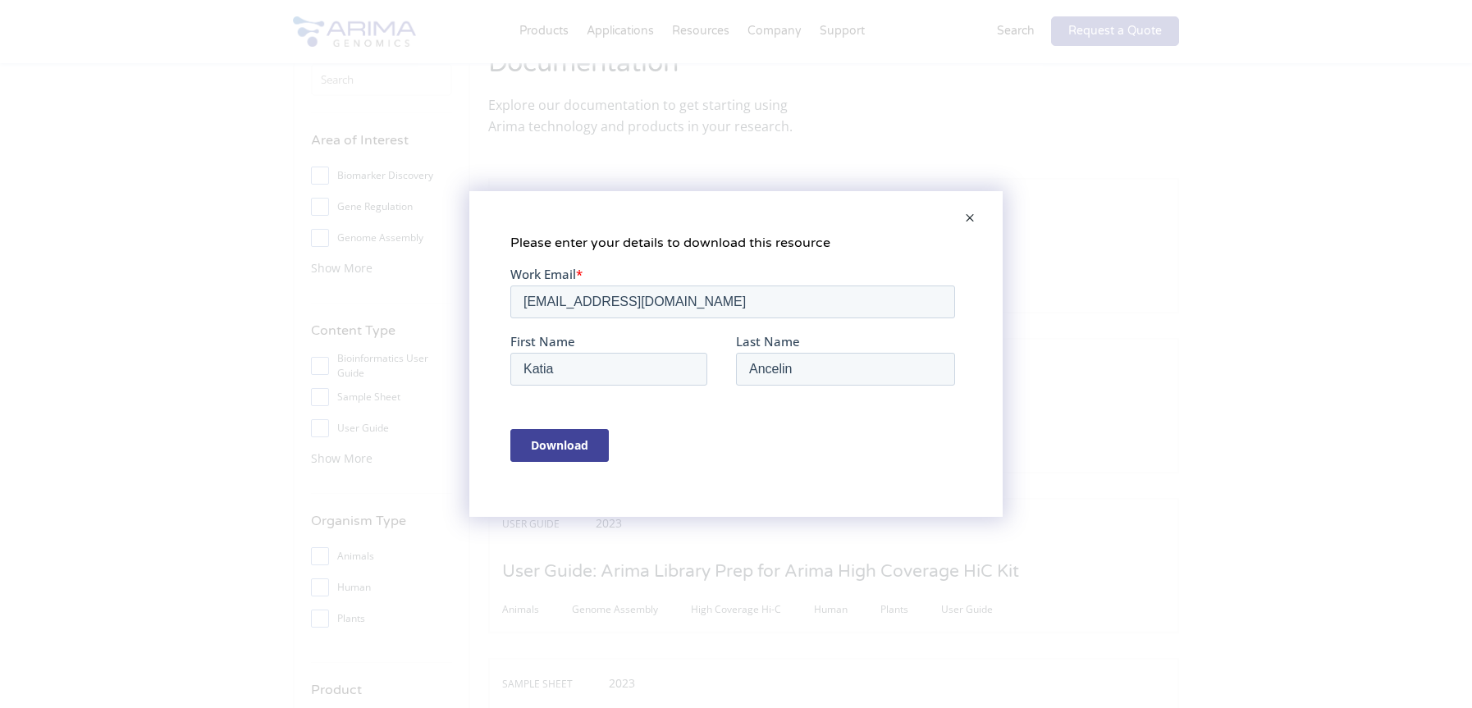
click at [563, 444] on input "Download" at bounding box center [559, 445] width 98 height 33
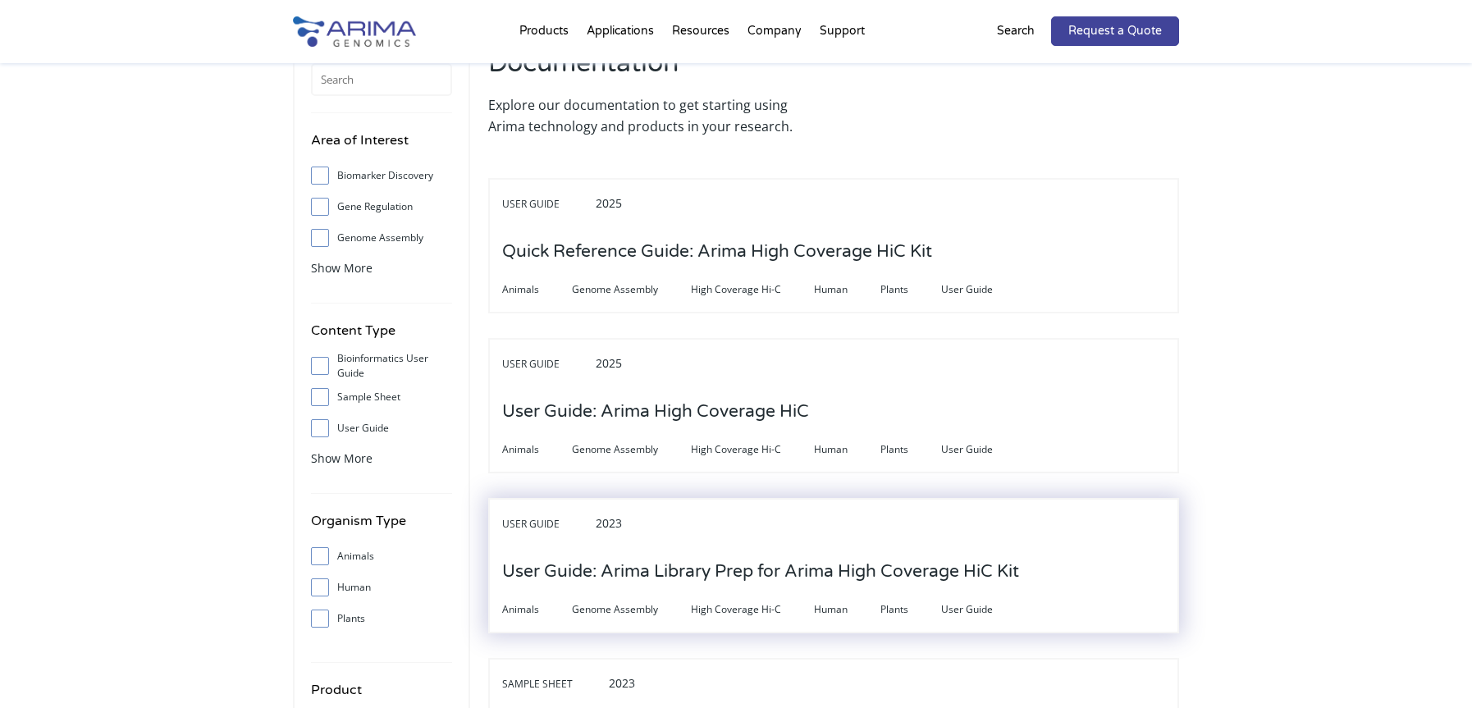
click at [589, 573] on h3 "User Guide: Arima Library Prep for Arima High Coverage HiC Kit" at bounding box center [760, 571] width 517 height 51
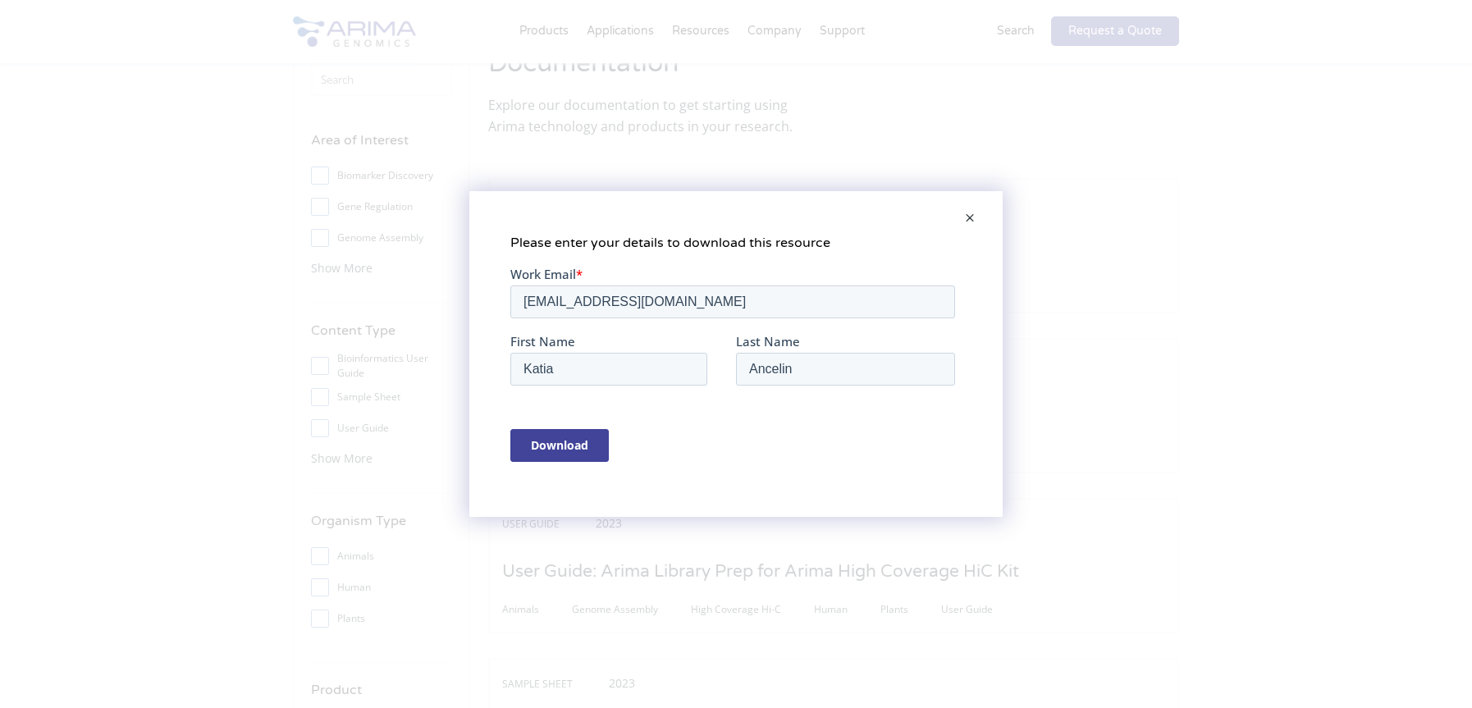
click at [546, 450] on input "Download" at bounding box center [559, 445] width 98 height 33
